Goal: Information Seeking & Learning: Learn about a topic

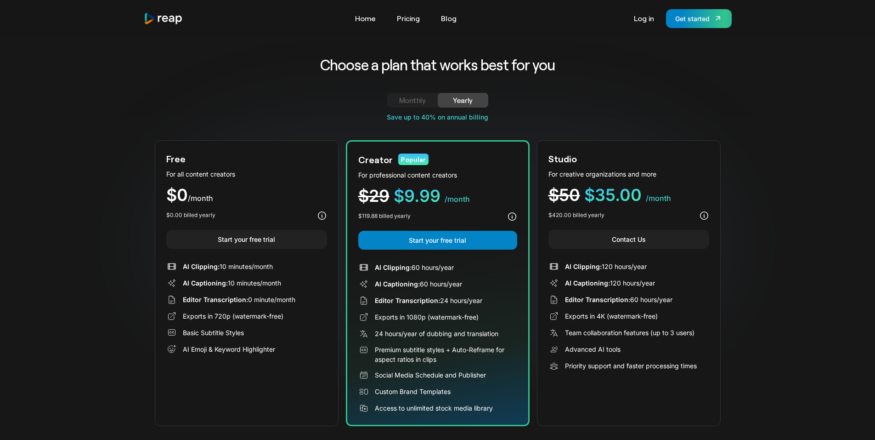
click at [275, 194] on div "$0 /month" at bounding box center [246, 195] width 161 height 17
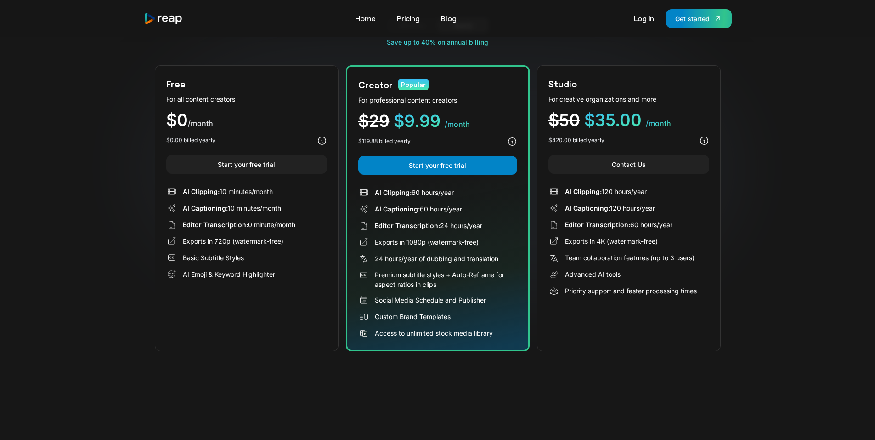
scroll to position [75, 0]
click at [264, 339] on div "Free For all content creators $0 /month $0.00 billed yearly Start your free tri…" at bounding box center [247, 208] width 184 height 286
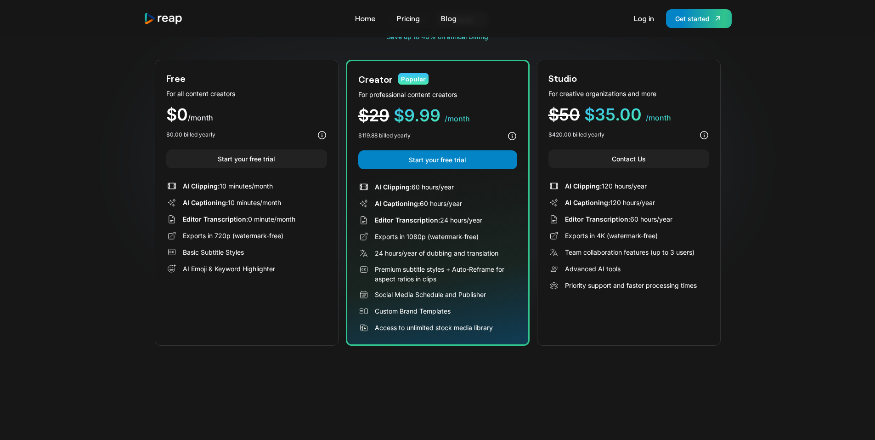
scroll to position [0, 0]
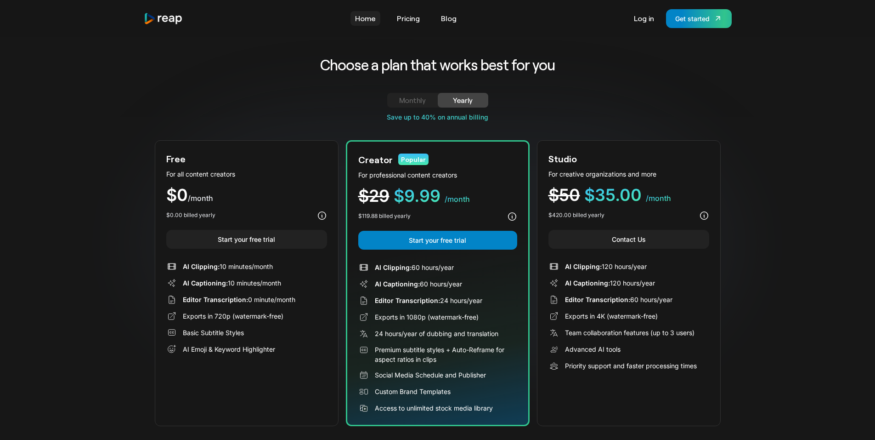
click at [371, 19] on link "Home" at bounding box center [365, 18] width 30 height 15
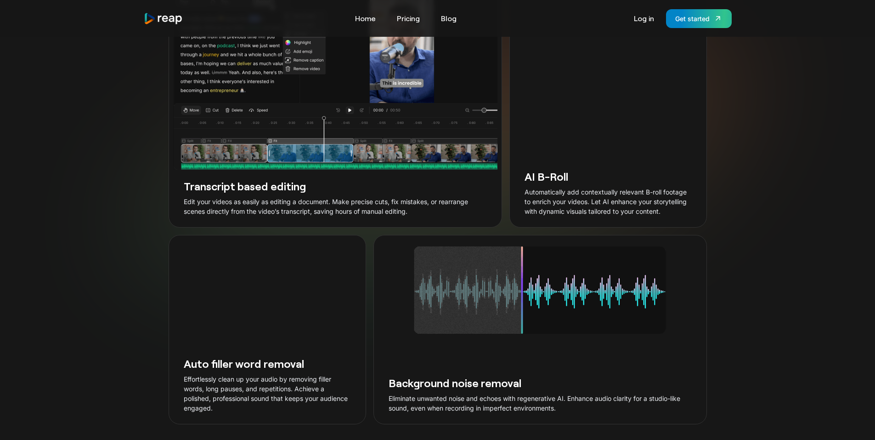
scroll to position [1727, 0]
